Goal: Information Seeking & Learning: Learn about a topic

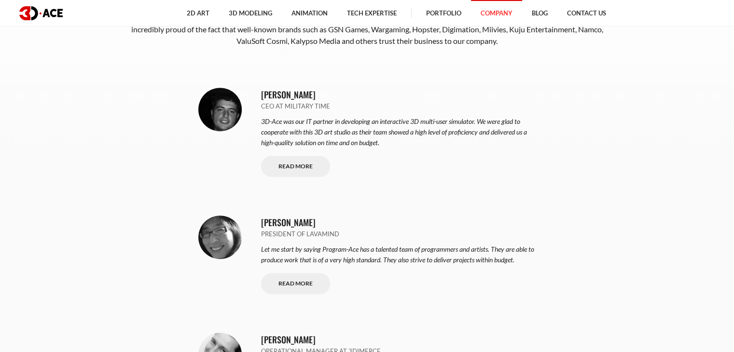
scroll to position [444, 0]
click at [279, 169] on link "Read More" at bounding box center [295, 167] width 69 height 22
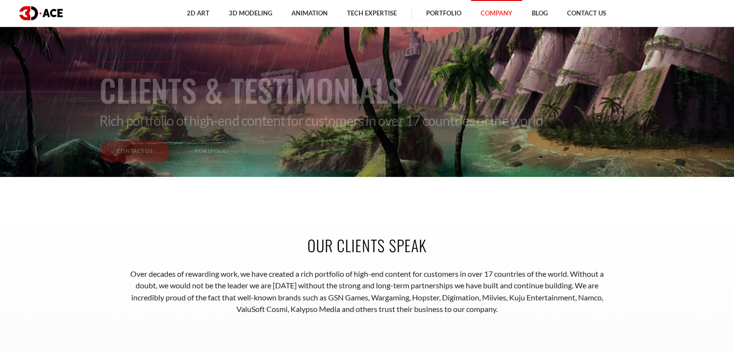
scroll to position [0, 0]
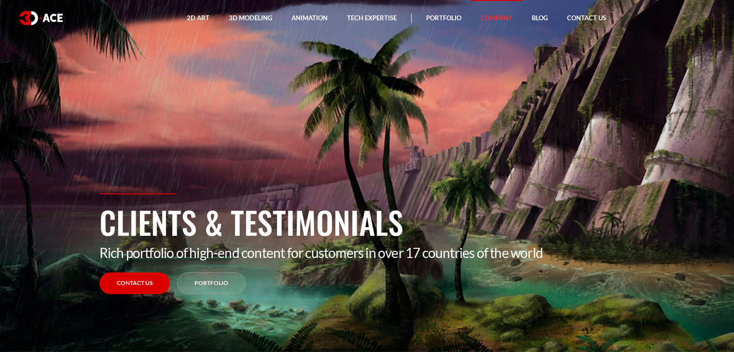
drag, startPoint x: 101, startPoint y: 221, endPoint x: 422, endPoint y: 211, distance: 321.2
click at [422, 211] on h1 "Clients & Testimonials" at bounding box center [367, 221] width 536 height 45
click at [317, 166] on section "Clients & Testimonials Rich portfolio of high-end content for customers in over…" at bounding box center [367, 176] width 734 height 352
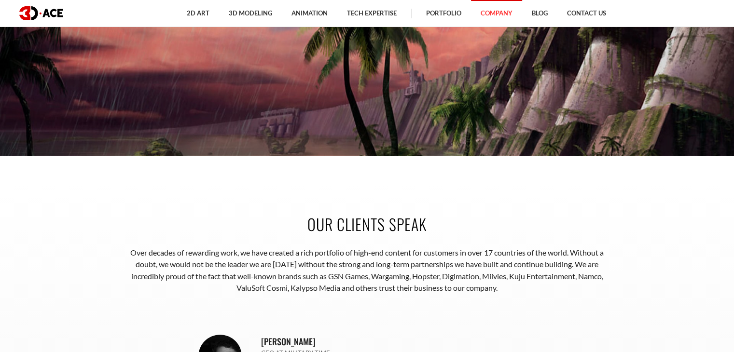
scroll to position [400, 0]
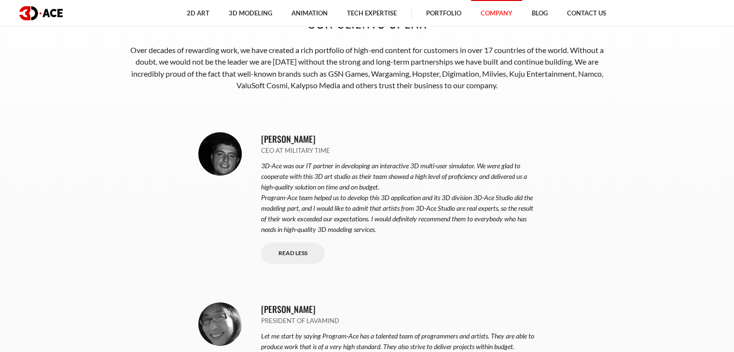
click at [264, 134] on p "[PERSON_NAME]" at bounding box center [398, 139] width 275 height 14
drag, startPoint x: 264, startPoint y: 134, endPoint x: 349, endPoint y: 143, distance: 84.9
click at [349, 143] on p "[PERSON_NAME]" at bounding box center [398, 139] width 275 height 14
copy div "[PERSON_NAME]"
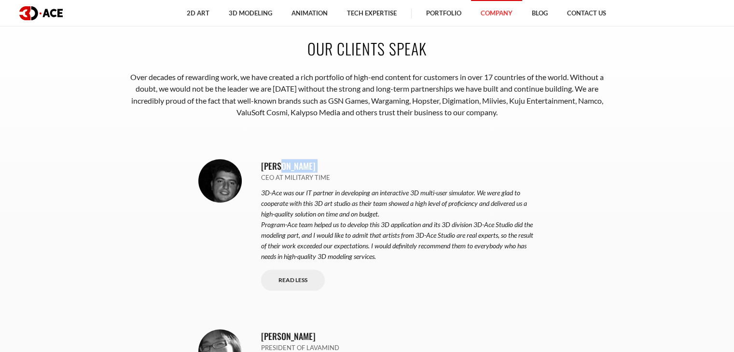
copy div "[PERSON_NAME]"
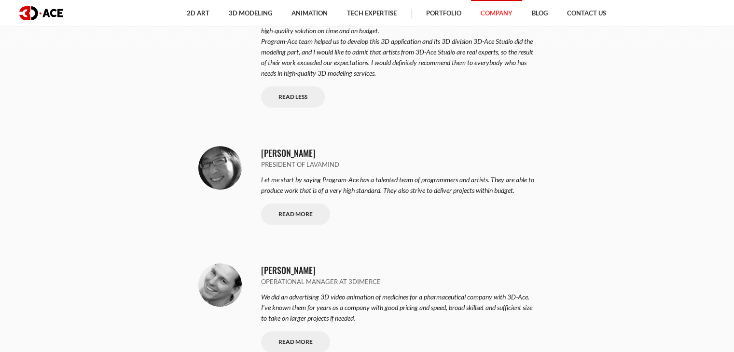
scroll to position [556, 0]
drag, startPoint x: 261, startPoint y: 147, endPoint x: 351, endPoint y: 154, distance: 90.0
click at [351, 154] on p "[PERSON_NAME]" at bounding box center [398, 153] width 275 height 14
copy p "[PERSON_NAME]"
click at [353, 225] on div "[PERSON_NAME] President of LavaMind Let me start by saying Program-Ace has a ta…" at bounding box center [367, 185] width 338 height 117
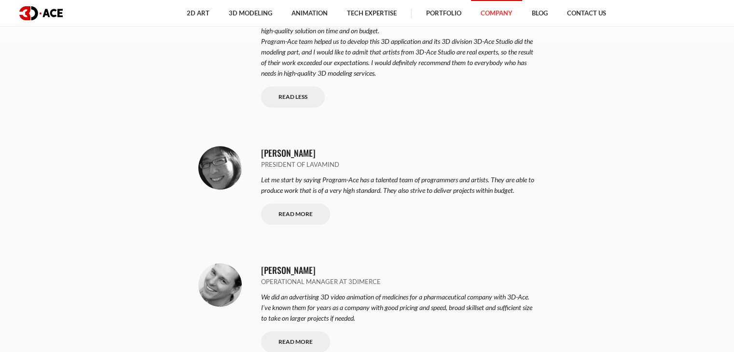
scroll to position [691, 0]
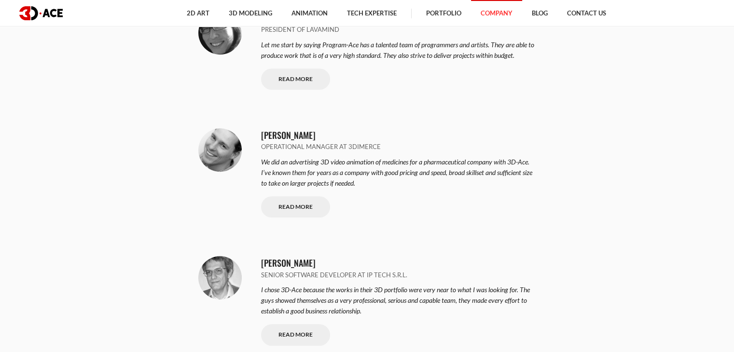
drag, startPoint x: 261, startPoint y: 132, endPoint x: 331, endPoint y: 135, distance: 70.1
click at [331, 135] on p "[PERSON_NAME]" at bounding box center [398, 135] width 275 height 14
click at [362, 299] on p "I chose 3D-Ace because the works in their 3D portfolio were very near to what I…" at bounding box center [398, 301] width 275 height 32
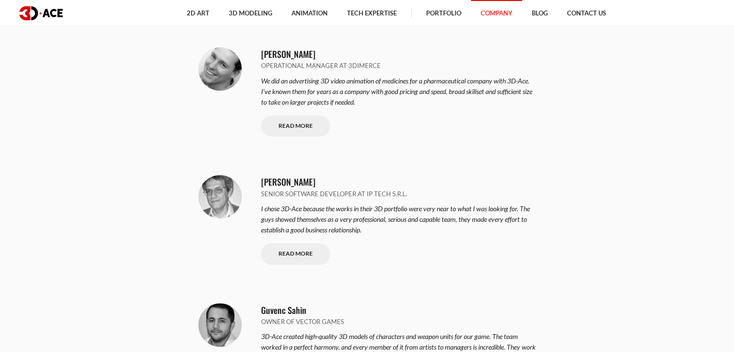
drag, startPoint x: 261, startPoint y: 180, endPoint x: 378, endPoint y: 175, distance: 116.5
click at [378, 175] on p "[PERSON_NAME]" at bounding box center [398, 182] width 275 height 14
copy p "[PERSON_NAME]"
click at [246, 165] on div "[PERSON_NAME] Senior Software Developer at Ip Tech S.r.l. I chose 3D-Ace becaus…" at bounding box center [367, 220] width 338 height 128
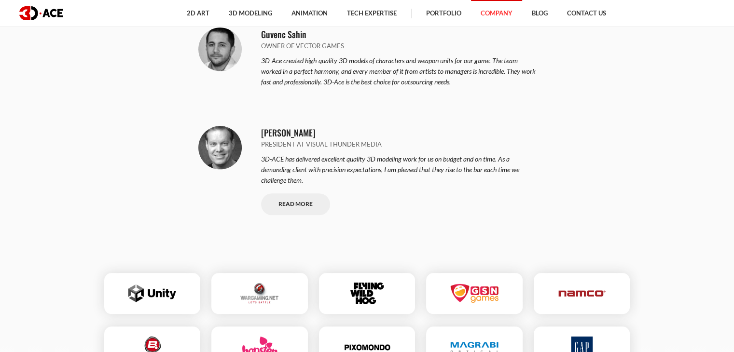
scroll to position [1035, 0]
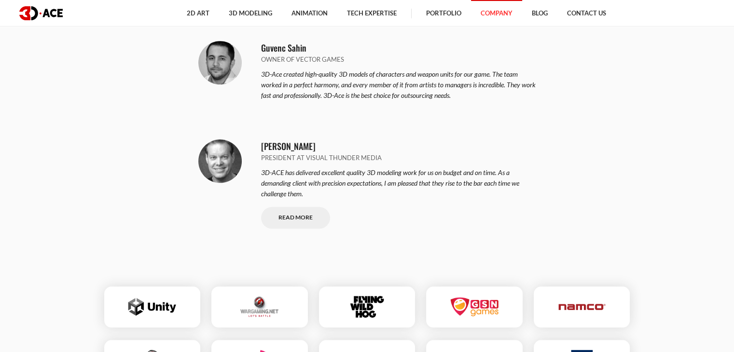
drag, startPoint x: 262, startPoint y: 44, endPoint x: 325, endPoint y: 47, distance: 63.8
click at [325, 47] on p "Guvenc Sahin" at bounding box center [398, 48] width 275 height 14
copy p "Guvenc Sahin"
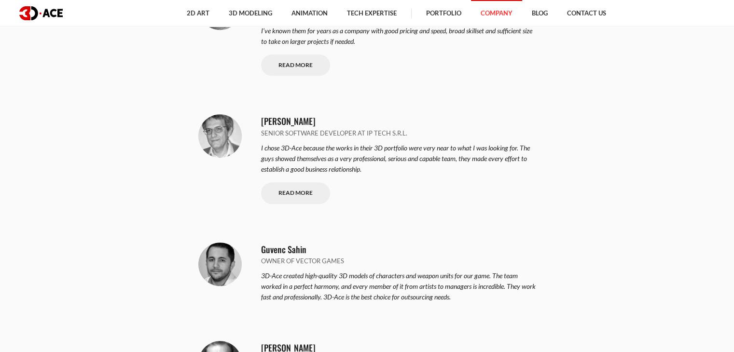
scroll to position [832, 0]
click at [338, 227] on div "Guvenc Sahin Owner of Vector Games 3D-Ace created high-quality 3D models of cha…" at bounding box center [367, 274] width 338 height 99
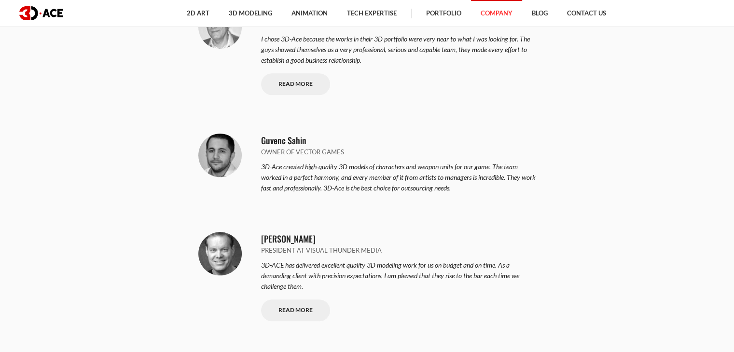
scroll to position [944, 0]
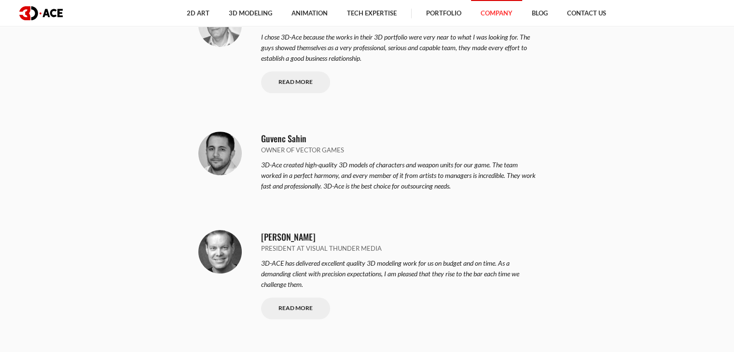
drag, startPoint x: 263, startPoint y: 233, endPoint x: 305, endPoint y: 238, distance: 42.7
click at [305, 238] on p "[PERSON_NAME]" at bounding box center [398, 237] width 275 height 14
click at [275, 212] on div "[PERSON_NAME] President at Visual Thunder Media 3D-ACE has delivered excellent …" at bounding box center [367, 275] width 338 height 128
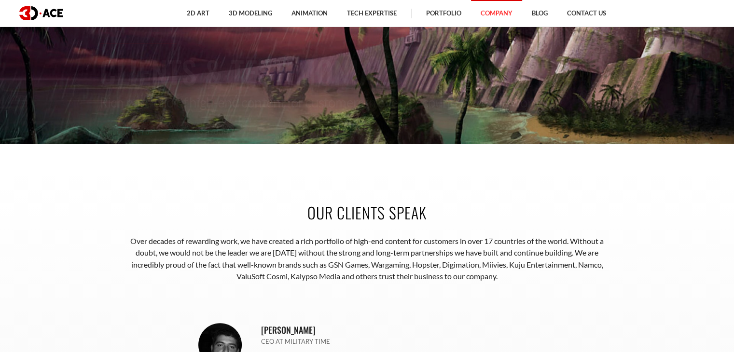
scroll to position [208, 0]
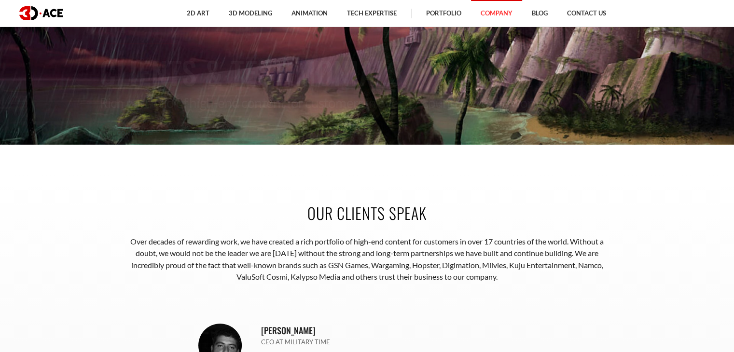
drag, startPoint x: 304, startPoint y: 207, endPoint x: 562, endPoint y: 281, distance: 268.1
copy div "Our clients speak Over decades of rewarding work, we have created a rich portfo…"
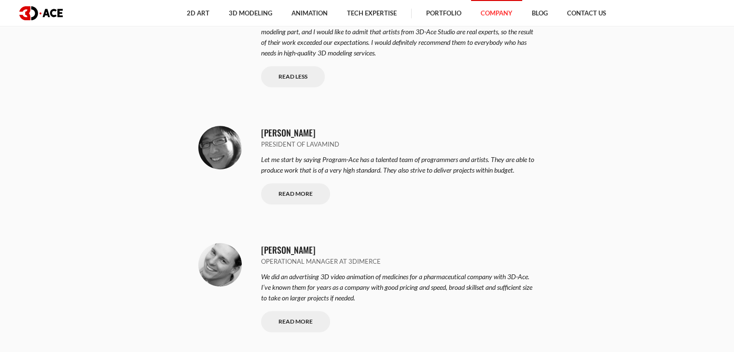
scroll to position [577, 0]
click at [341, 224] on div "[PERSON_NAME] Operational Manager at 3DIMERCE We did an advertising 3D video an…" at bounding box center [367, 287] width 338 height 128
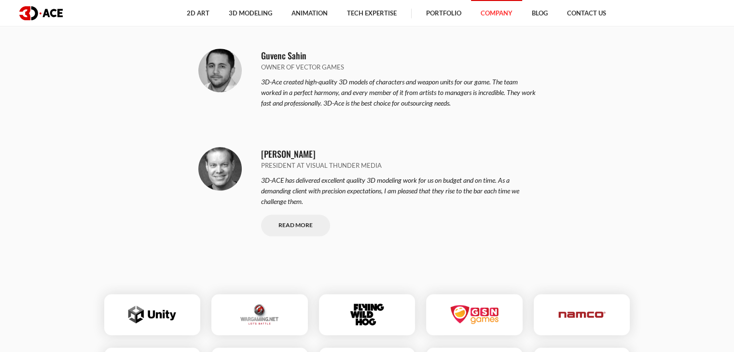
scroll to position [1042, 0]
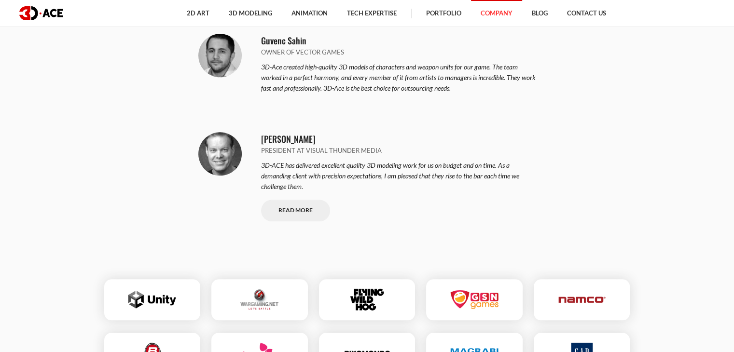
drag, startPoint x: 261, startPoint y: 138, endPoint x: 321, endPoint y: 137, distance: 59.9
click at [321, 137] on p "[PERSON_NAME]" at bounding box center [398, 139] width 275 height 14
copy p "[PERSON_NAME]"
click at [257, 152] on div "[PERSON_NAME] President at Visual Thunder Media 3D-ACE has delivered excellent …" at bounding box center [367, 177] width 338 height 128
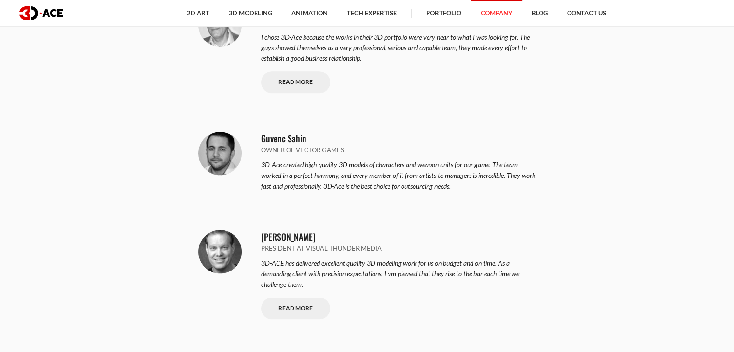
scroll to position [943, 0]
drag, startPoint x: 262, startPoint y: 138, endPoint x: 324, endPoint y: 141, distance: 62.4
click at [324, 141] on p "Guvenc Sahin" at bounding box center [398, 140] width 275 height 14
copy p "Guvenc Sahin"
click at [260, 192] on div "Guvenc Sahin Owner of Vector Games 3D-Ace created high-quality 3D models of cha…" at bounding box center [367, 162] width 338 height 99
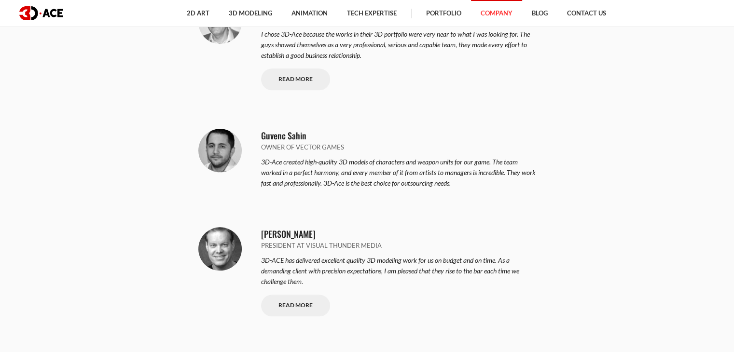
scroll to position [946, 0]
drag, startPoint x: 249, startPoint y: 136, endPoint x: 512, endPoint y: 286, distance: 303.2
copy div "Guvenc Sahin Owner of Vector Games 3D-Ace created high-quality 3D models of cha…"
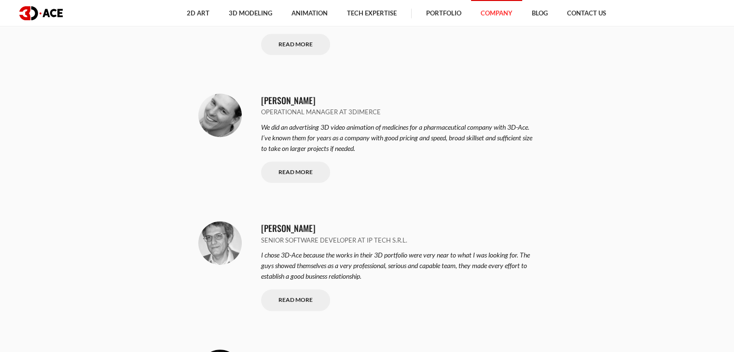
scroll to position [708, 0]
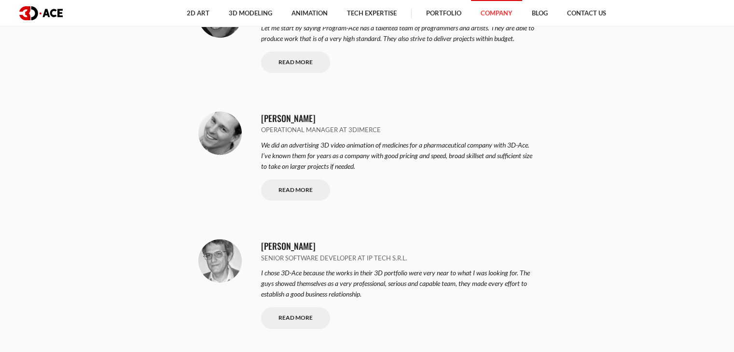
click at [160, 189] on div "[PERSON_NAME] CEO at Military Time 3D-Ace was our IT partner in developing an i…" at bounding box center [367, 189] width 536 height 771
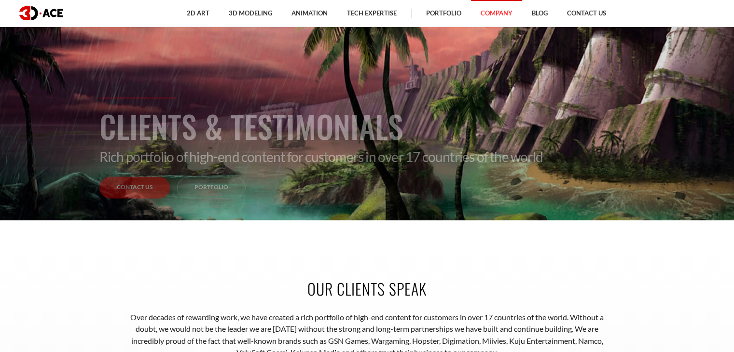
scroll to position [129, 0]
